Goal: Transaction & Acquisition: Book appointment/travel/reservation

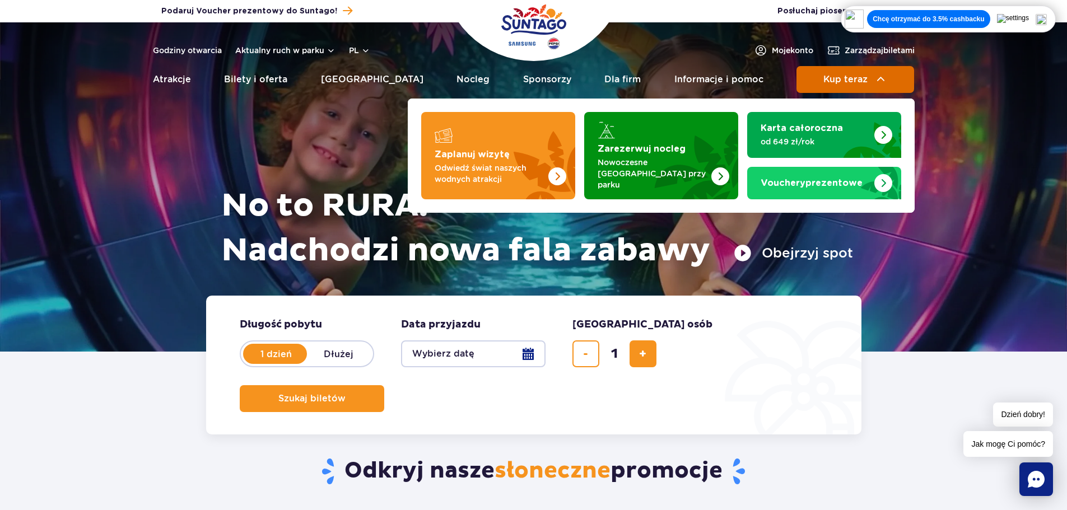
click at [877, 80] on img at bounding box center [880, 79] width 13 height 13
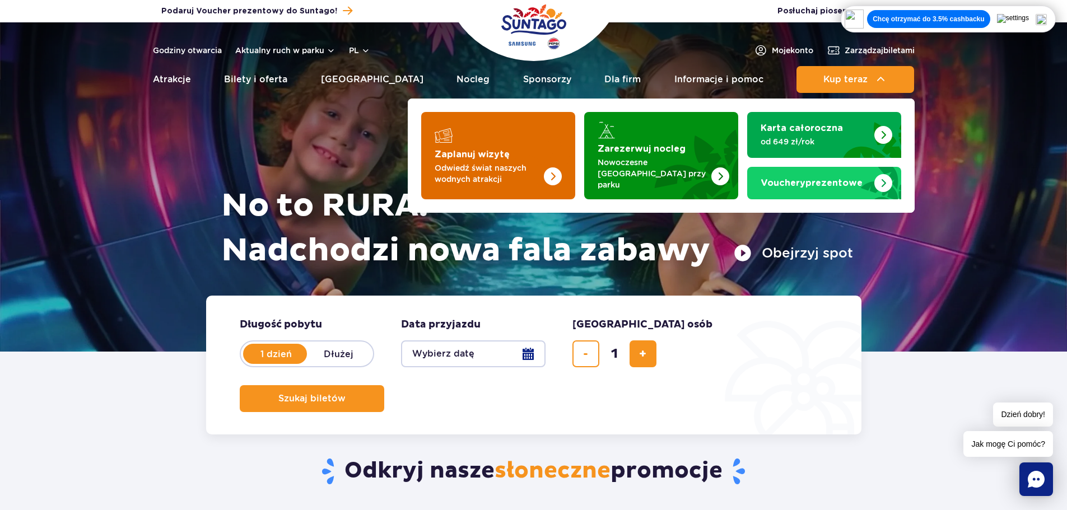
click at [493, 142] on img "Zaplanuj wizytę" at bounding box center [530, 155] width 89 height 87
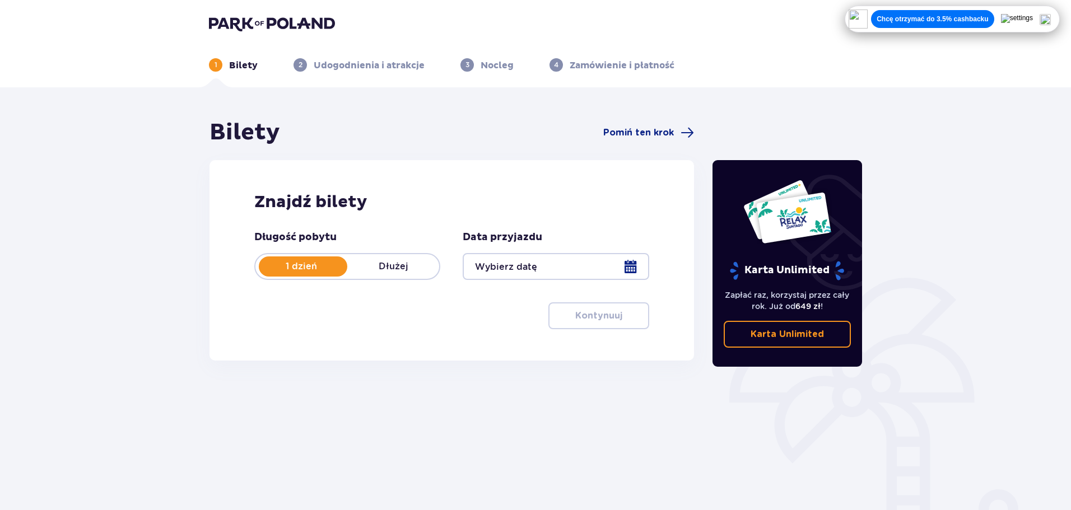
click at [529, 272] on div at bounding box center [555, 266] width 186 height 27
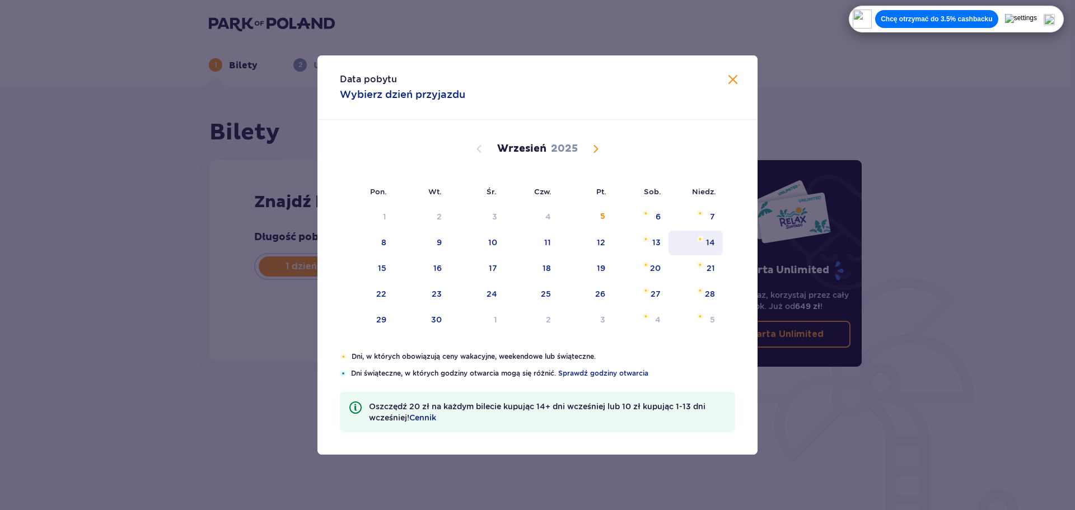
click at [695, 241] on div "14" at bounding box center [696, 243] width 54 height 25
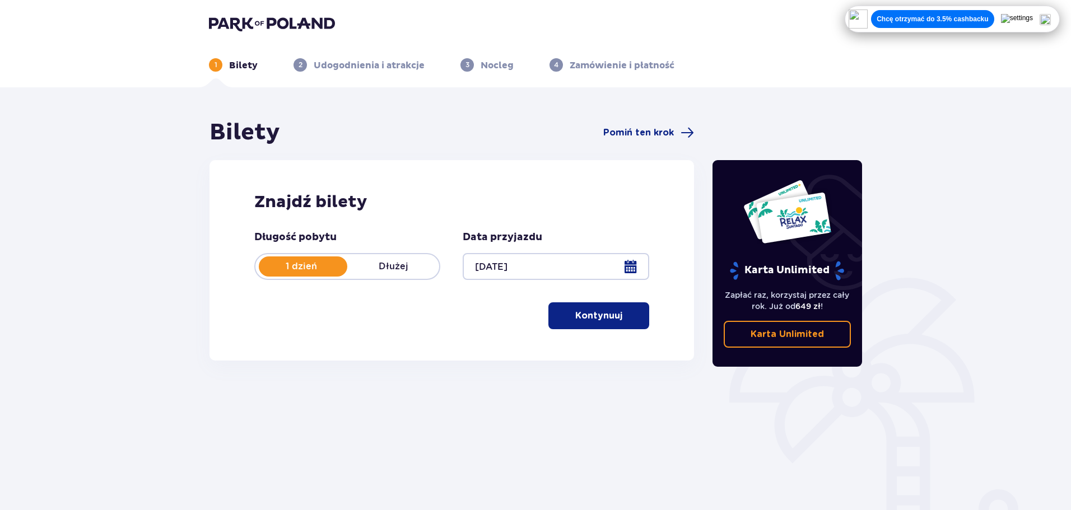
click at [591, 281] on div "Długość pobytu 1 dzień Dłużej Data przyjazdu [DATE] Kontynuuj" at bounding box center [451, 280] width 395 height 99
click at [602, 270] on div at bounding box center [555, 266] width 186 height 27
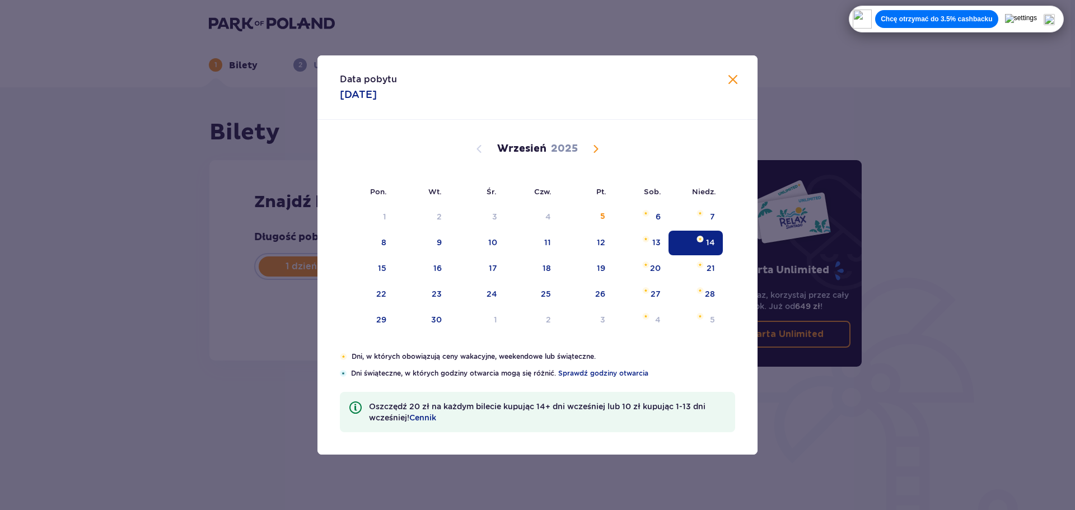
click at [810, 390] on div "Data pobytu [DATE] Pon. Wt. Śr. Czw. Pt. Sob. [GEOGRAPHIC_DATA]. [DATE] 28 29 3…" at bounding box center [537, 255] width 1075 height 510
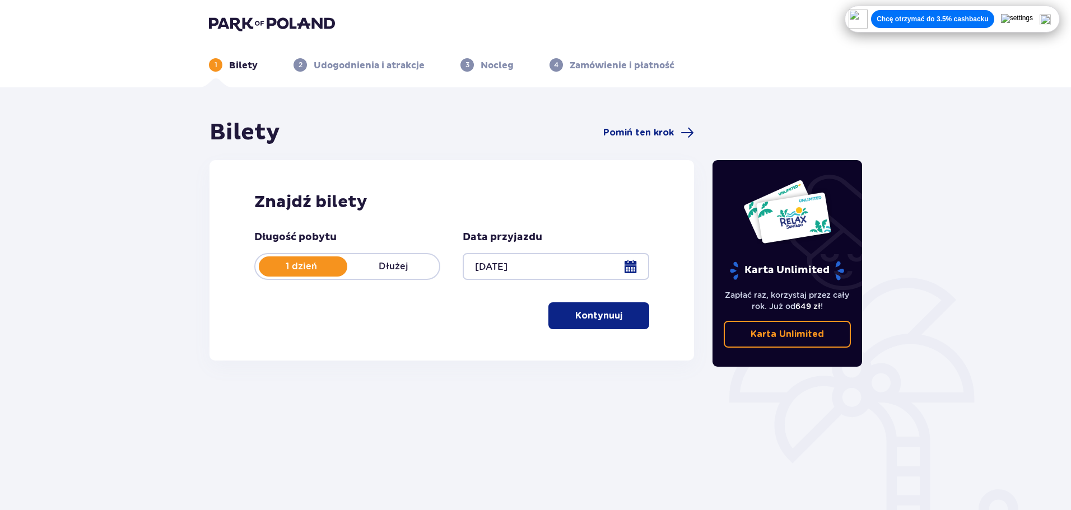
click at [590, 316] on p "Kontynuuj" at bounding box center [598, 316] width 47 height 12
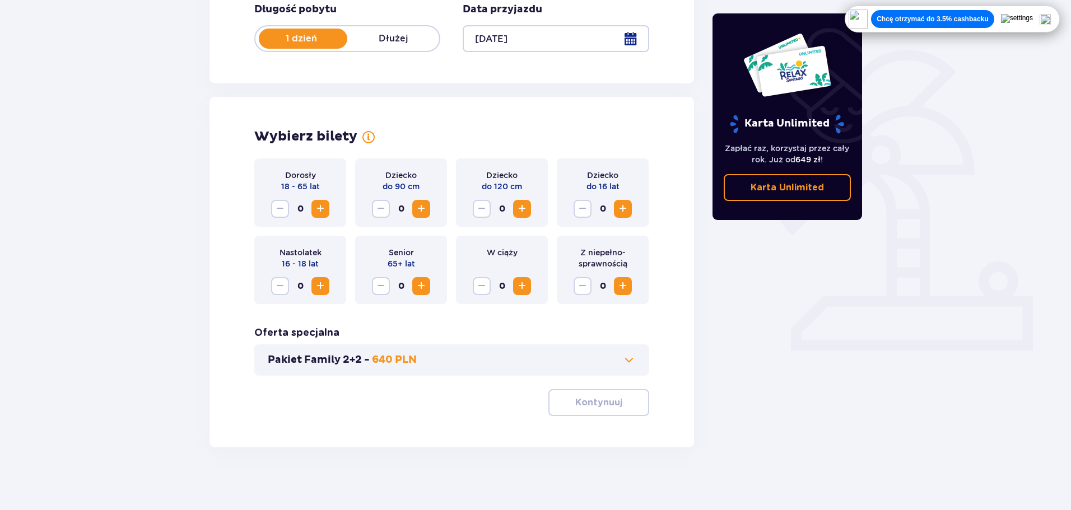
scroll to position [232, 0]
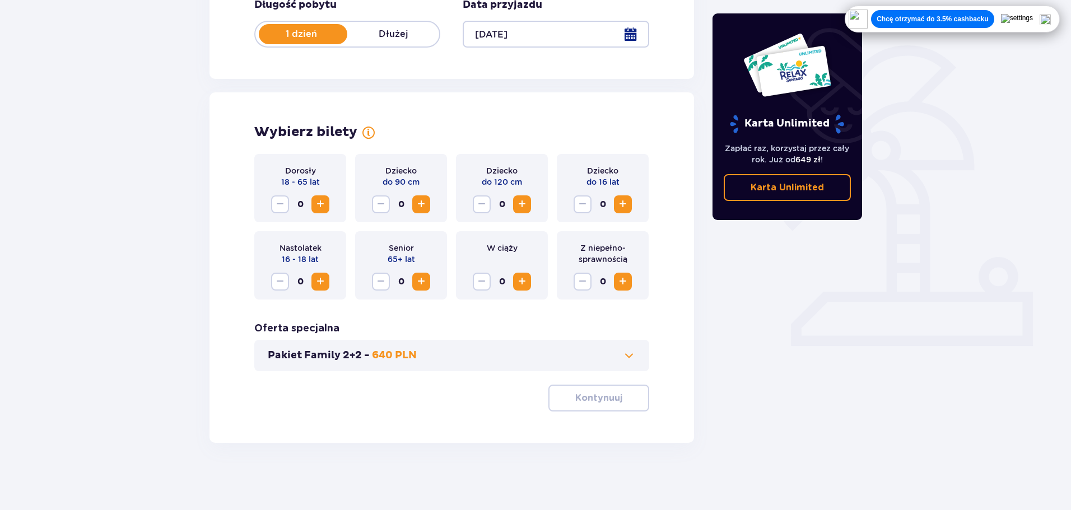
click at [324, 210] on span "Increase" at bounding box center [320, 204] width 13 height 13
click at [586, 398] on p "Kontynuuj" at bounding box center [598, 398] width 47 height 12
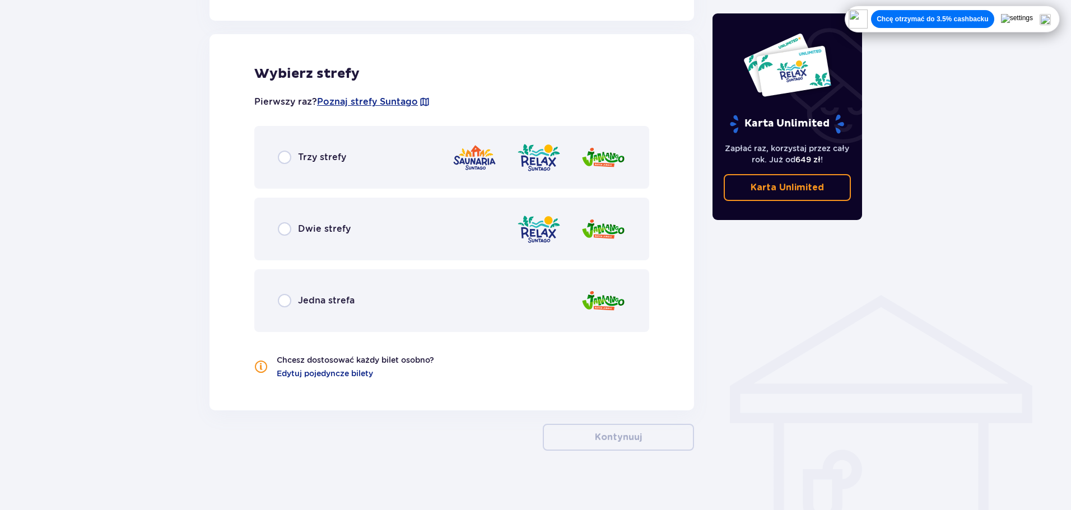
scroll to position [621, 0]
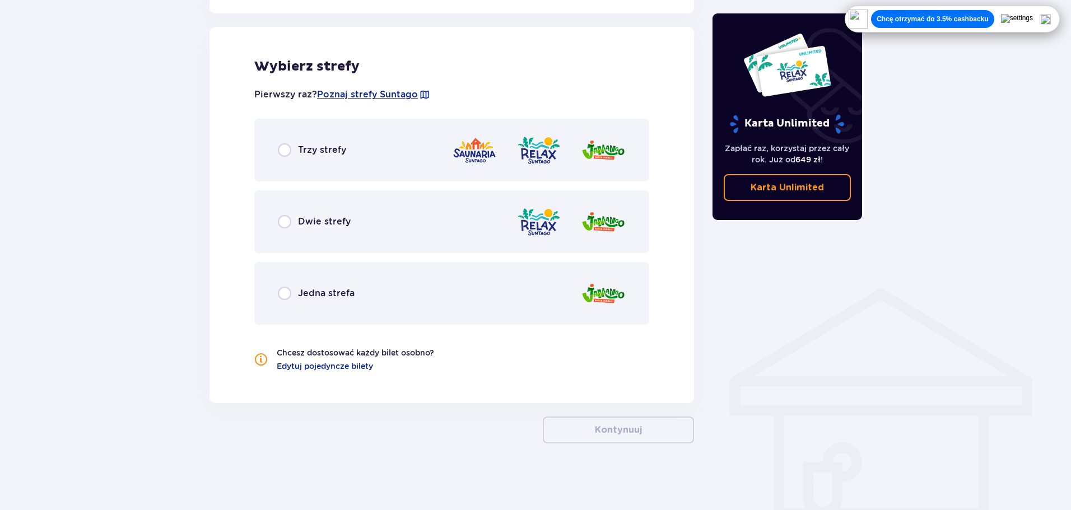
click at [366, 166] on div "Trzy strefy" at bounding box center [451, 150] width 395 height 63
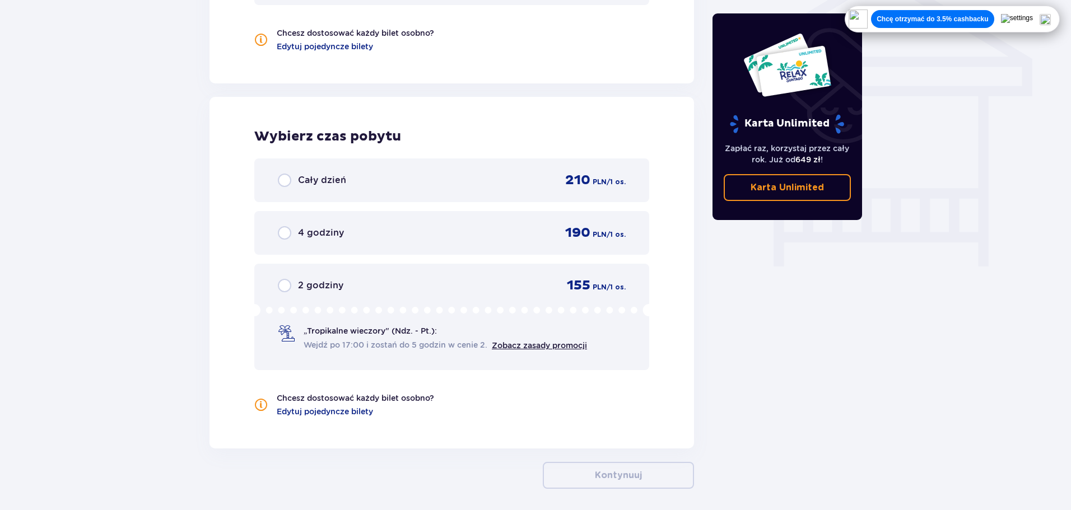
scroll to position [987, 0]
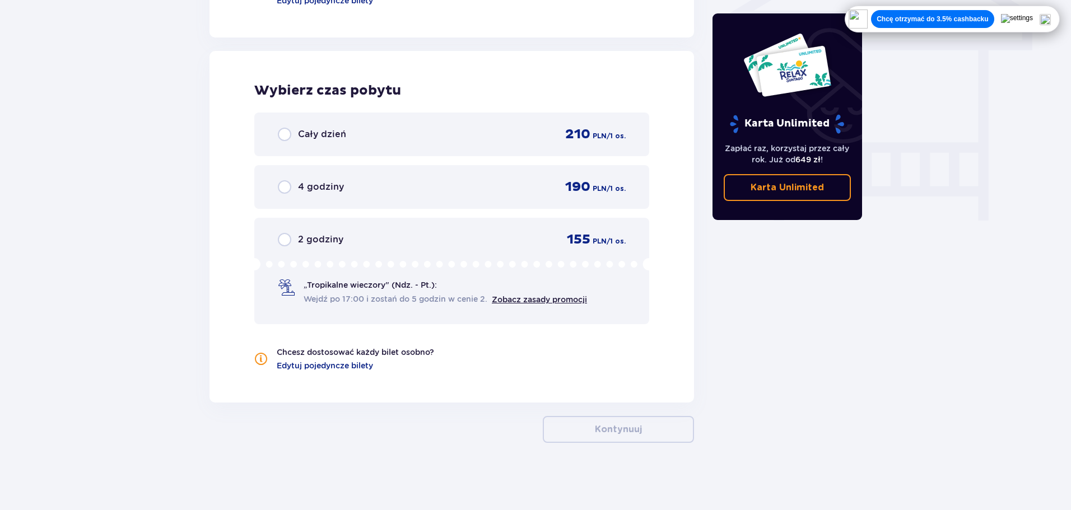
click at [423, 256] on div "2 godziny 155 PLN / 1 os. „Tropikalne wieczory" (Ndz. - Pt.): Wejdź po 17:00 i …" at bounding box center [451, 271] width 395 height 106
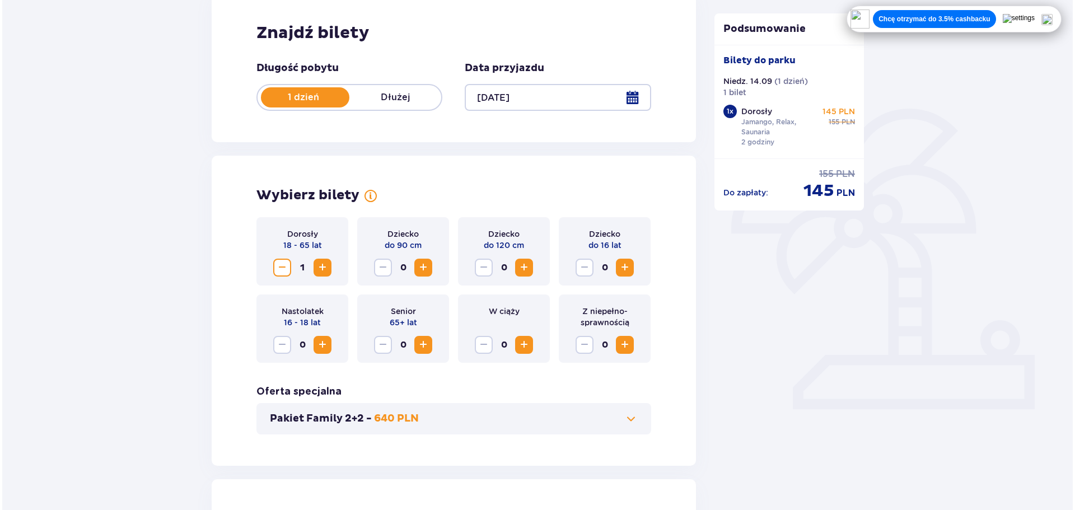
scroll to position [42, 0]
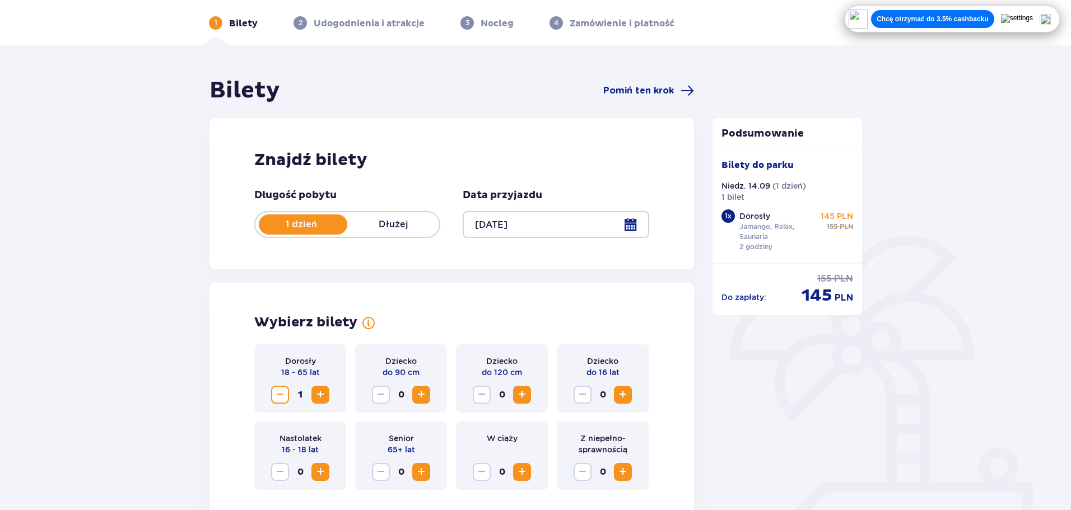
click at [598, 230] on div at bounding box center [555, 224] width 186 height 27
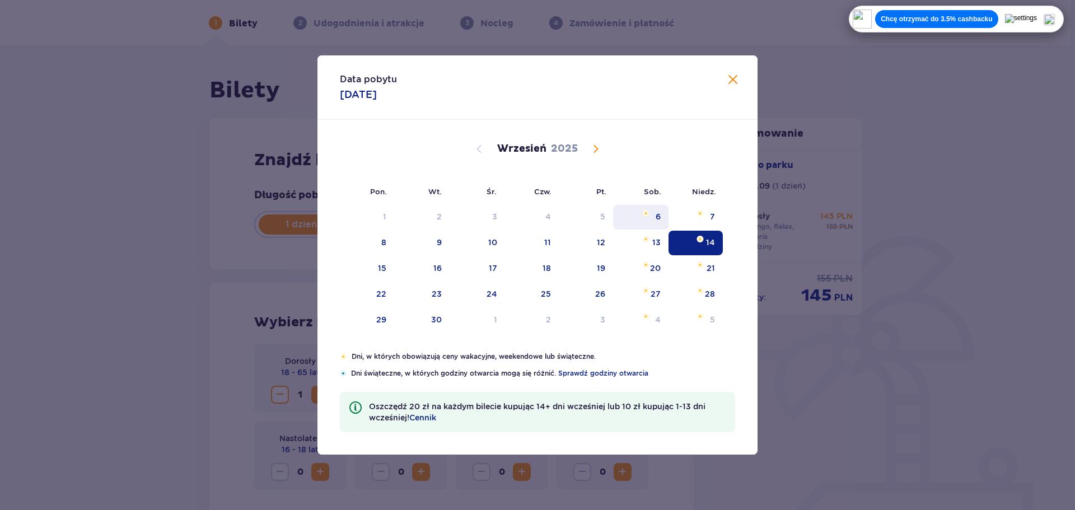
click at [637, 227] on div "6" at bounding box center [640, 217] width 55 height 25
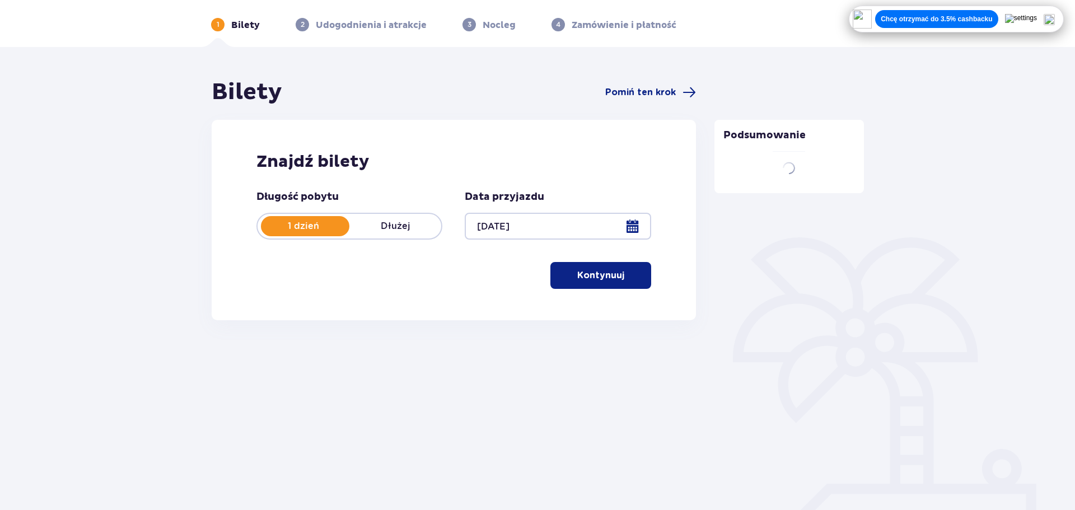
scroll to position [40, 0]
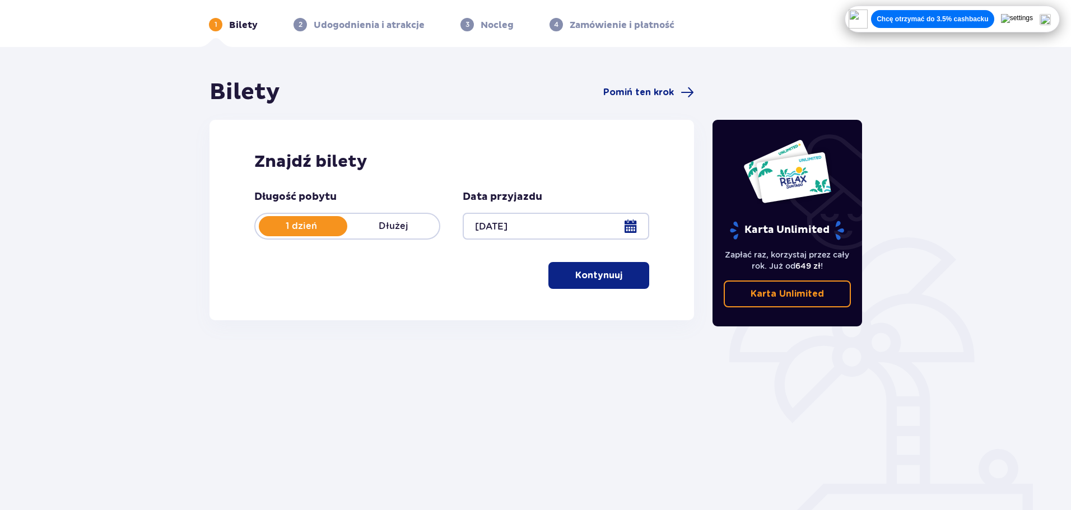
click at [571, 233] on div at bounding box center [555, 226] width 186 height 27
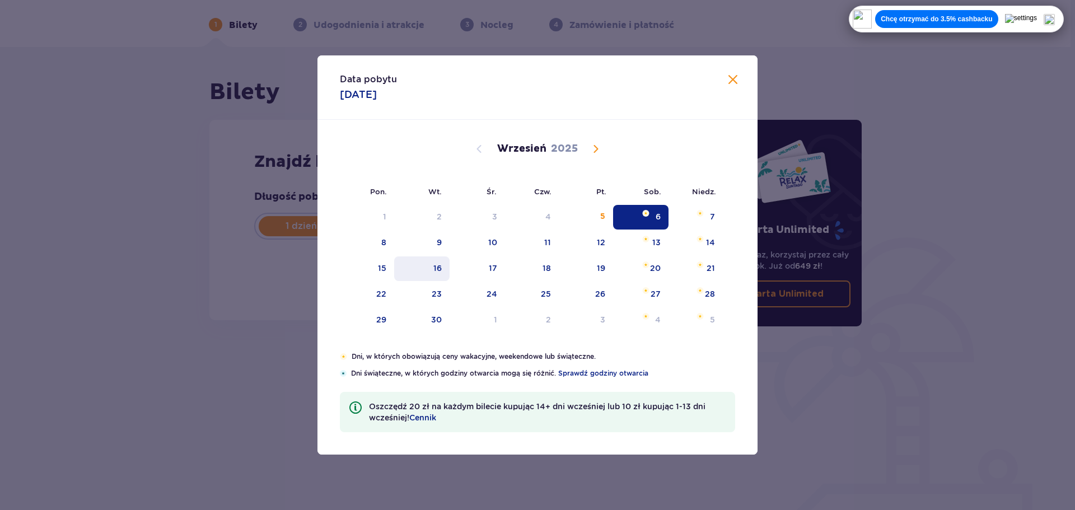
click at [434, 267] on div "16" at bounding box center [437, 268] width 8 height 11
type input "16.09.25"
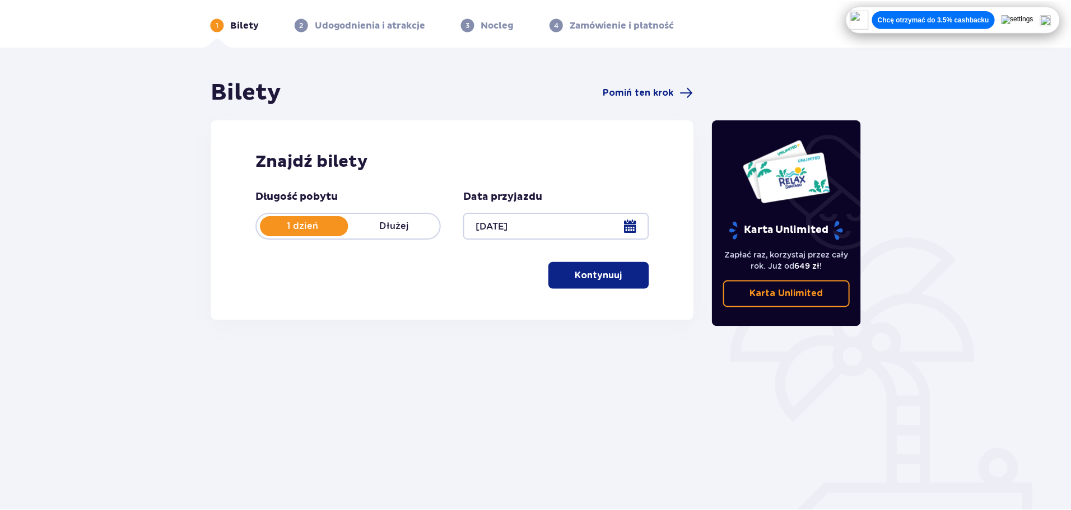
scroll to position [42, 0]
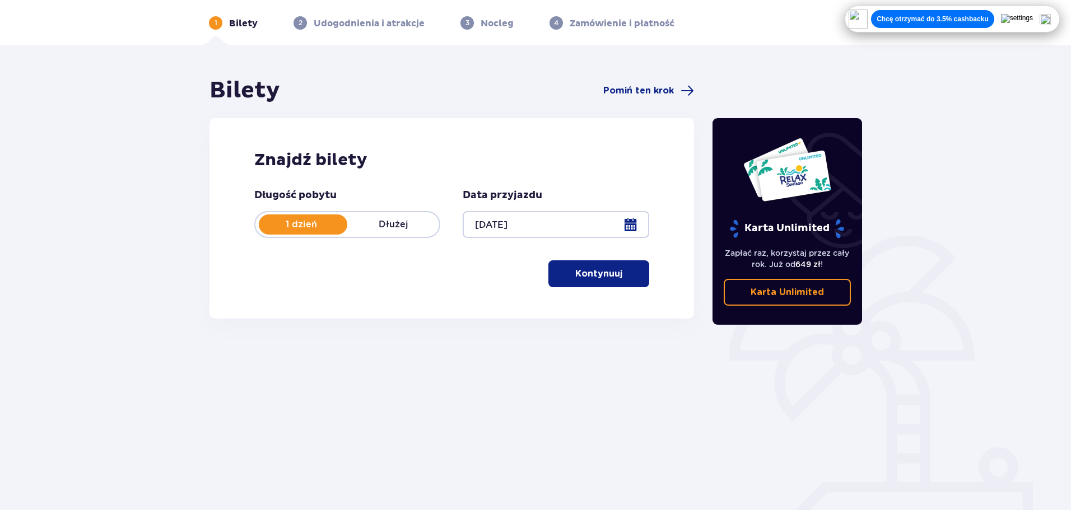
click at [575, 273] on p "Kontynuuj" at bounding box center [598, 274] width 47 height 12
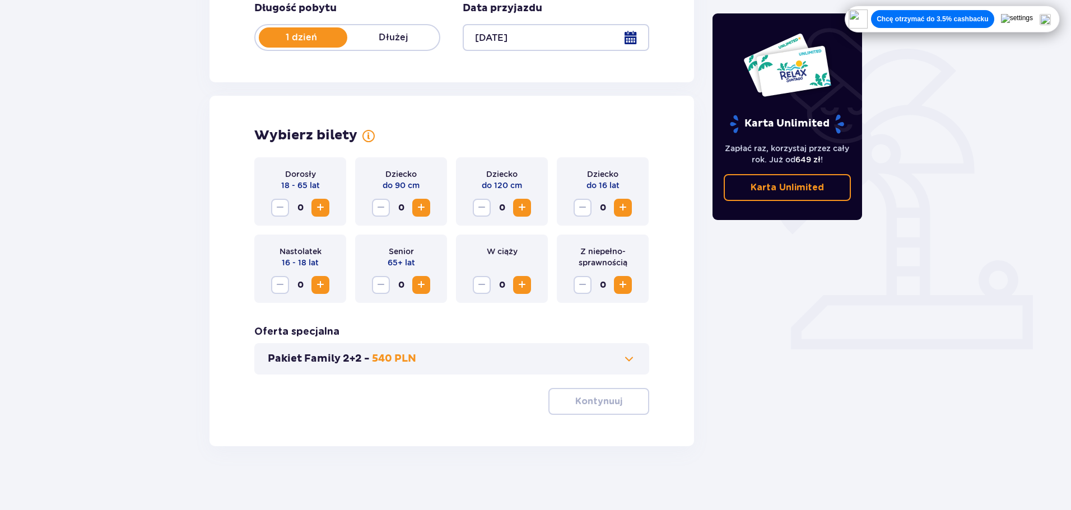
scroll to position [232, 0]
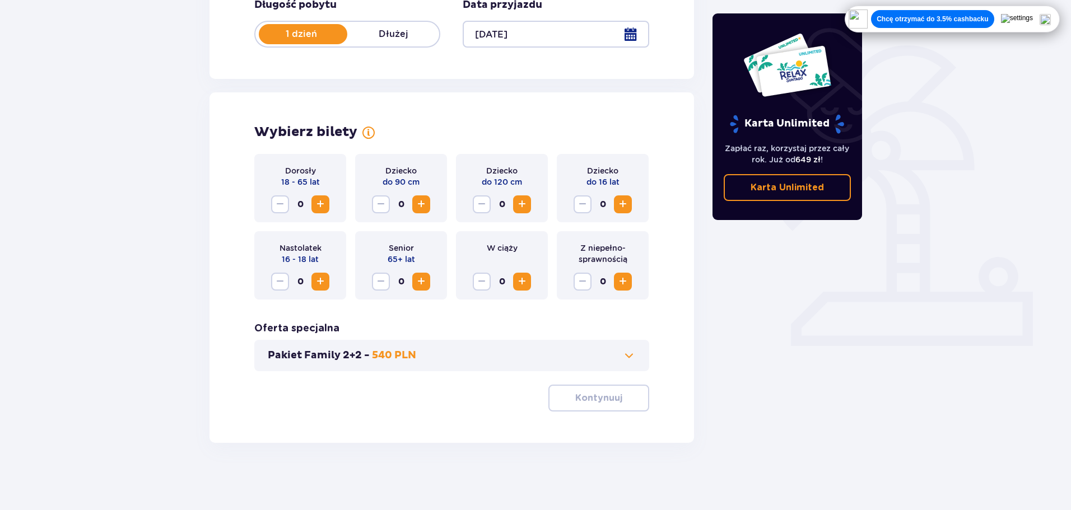
click at [323, 214] on div "Dorosły 18 - 65 lat 0" at bounding box center [300, 188] width 92 height 68
click at [317, 211] on span "Increase" at bounding box center [320, 204] width 13 height 13
click at [575, 390] on button "Kontynuuj" at bounding box center [598, 398] width 101 height 27
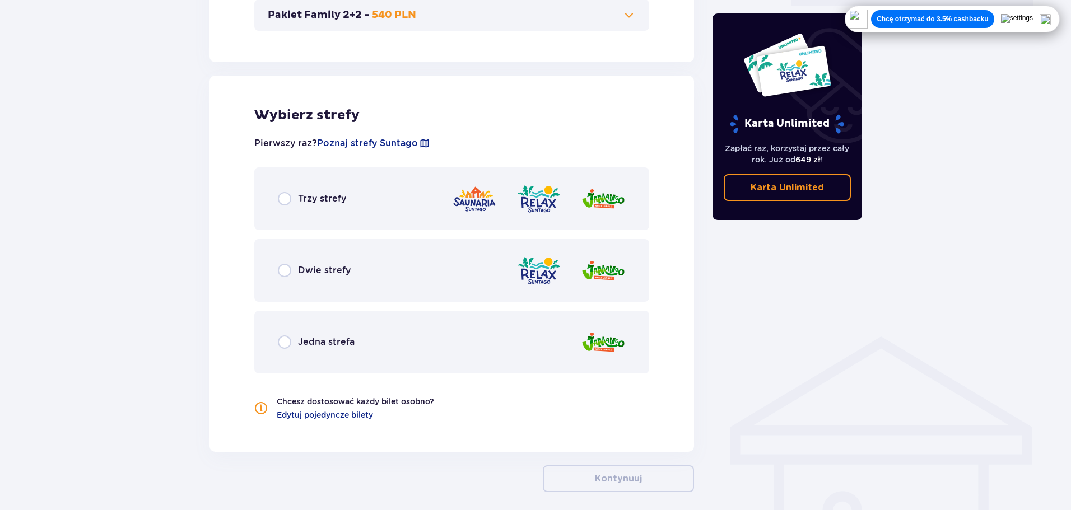
scroll to position [621, 0]
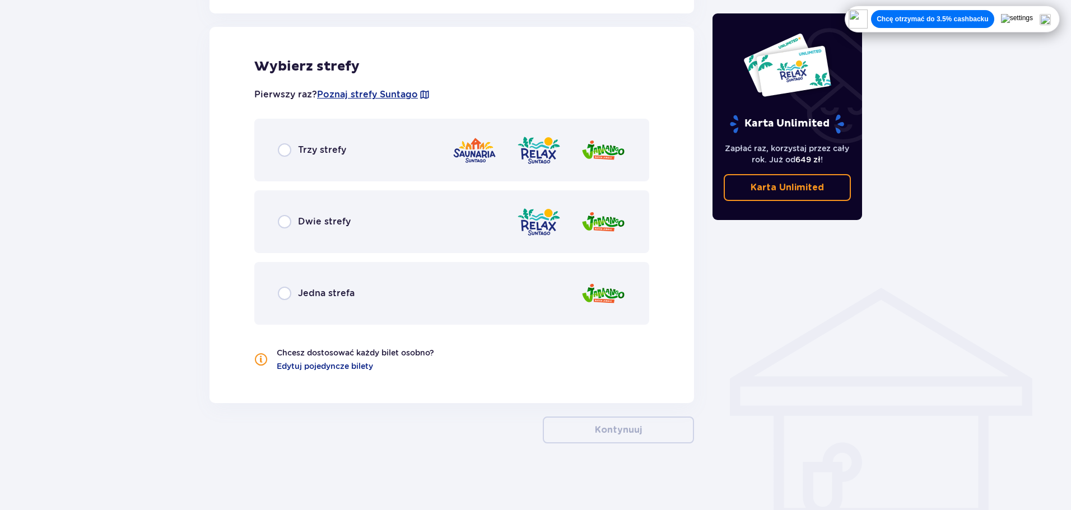
click at [360, 135] on div "Trzy strefy" at bounding box center [451, 150] width 395 height 63
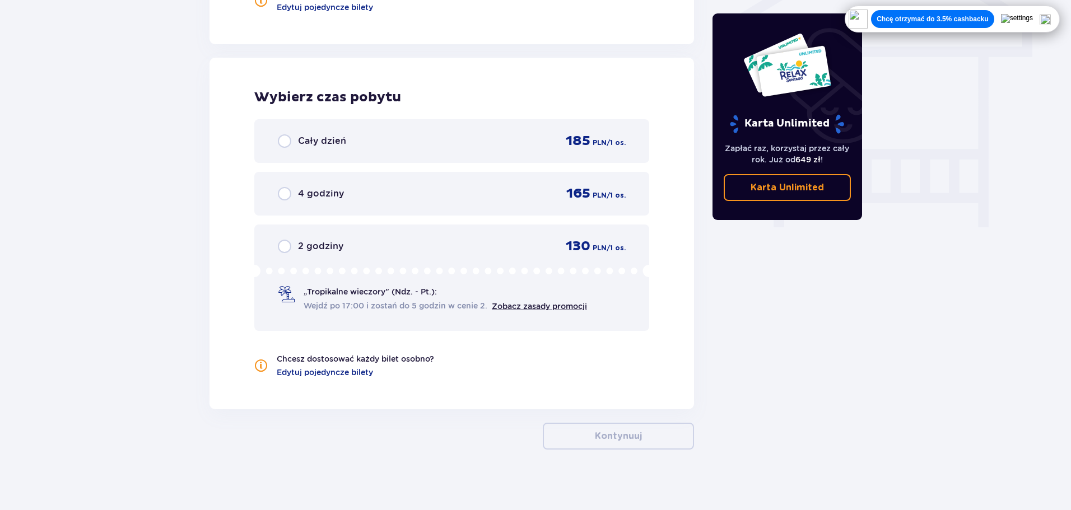
scroll to position [987, 0]
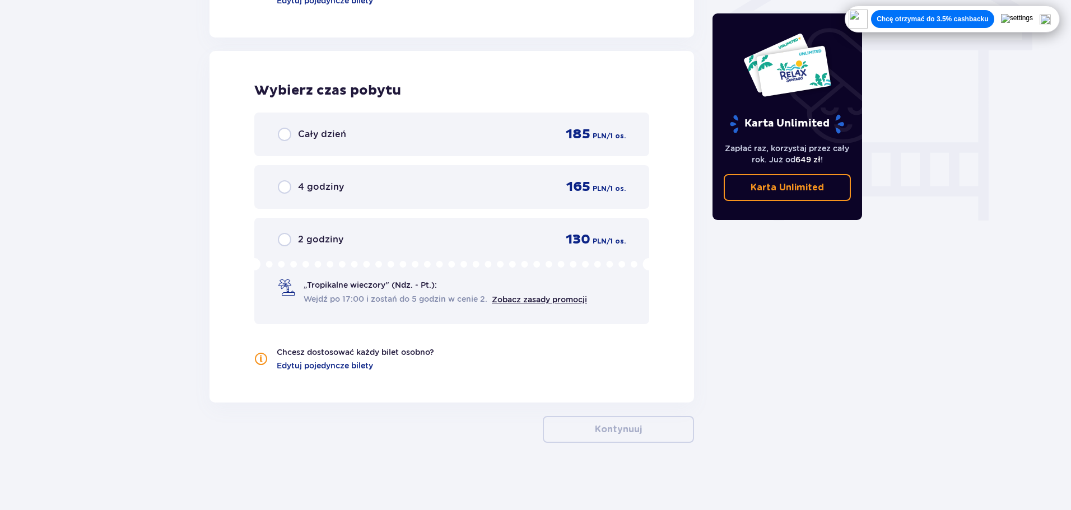
click at [524, 242] on div "2 godziny 130 PLN / 1 os." at bounding box center [452, 239] width 348 height 17
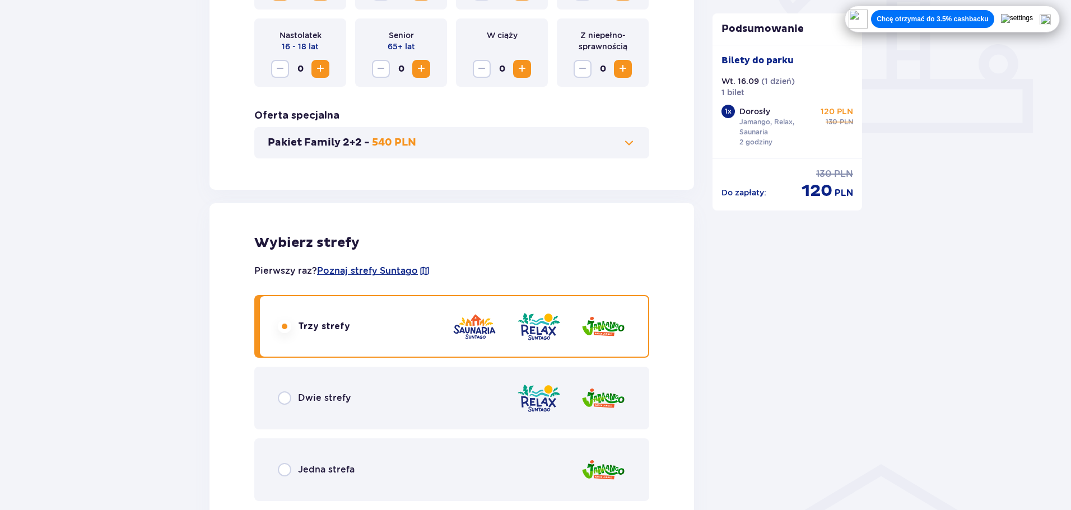
scroll to position [322, 0]
